Goal: Task Accomplishment & Management: Manage account settings

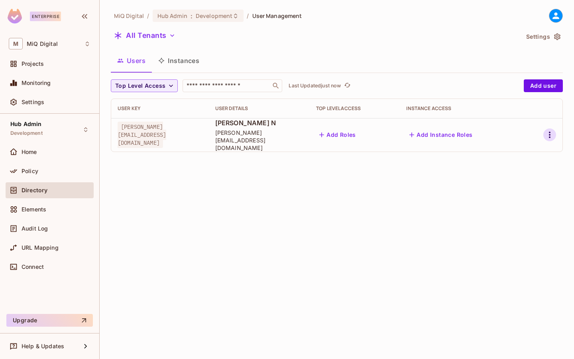
click at [547, 131] on icon "button" at bounding box center [550, 135] width 10 height 10
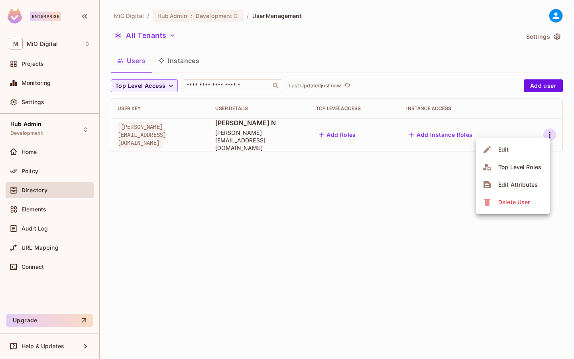
click at [509, 200] on div "Delete User" at bounding box center [513, 202] width 31 height 8
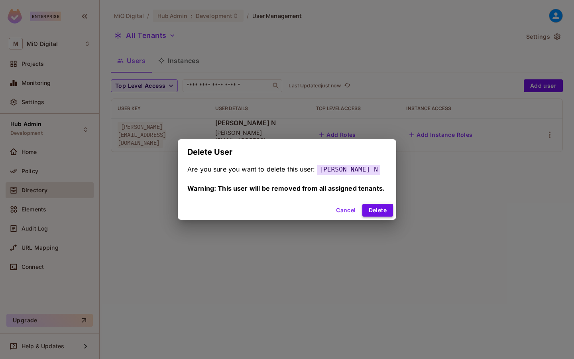
click at [379, 208] on button "Delete" at bounding box center [377, 210] width 31 height 13
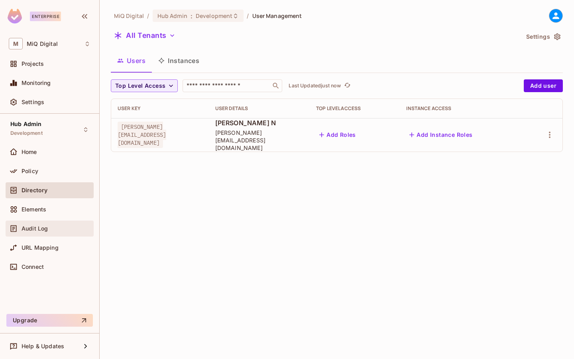
click at [48, 228] on div "Audit Log" at bounding box center [56, 228] width 69 height 6
